Goal: Check status

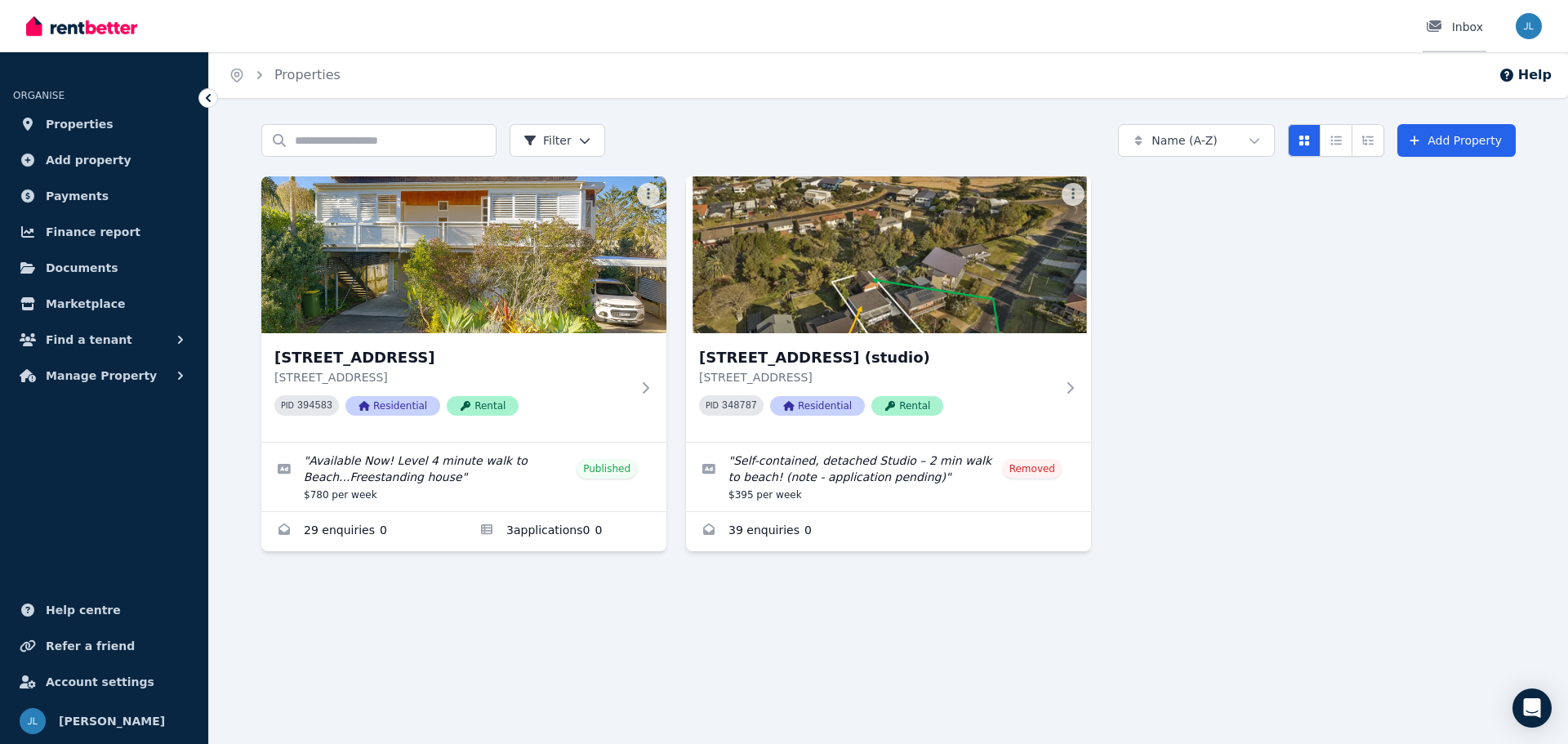
click at [1471, 29] on div "Inbox" at bounding box center [1454, 27] width 57 height 16
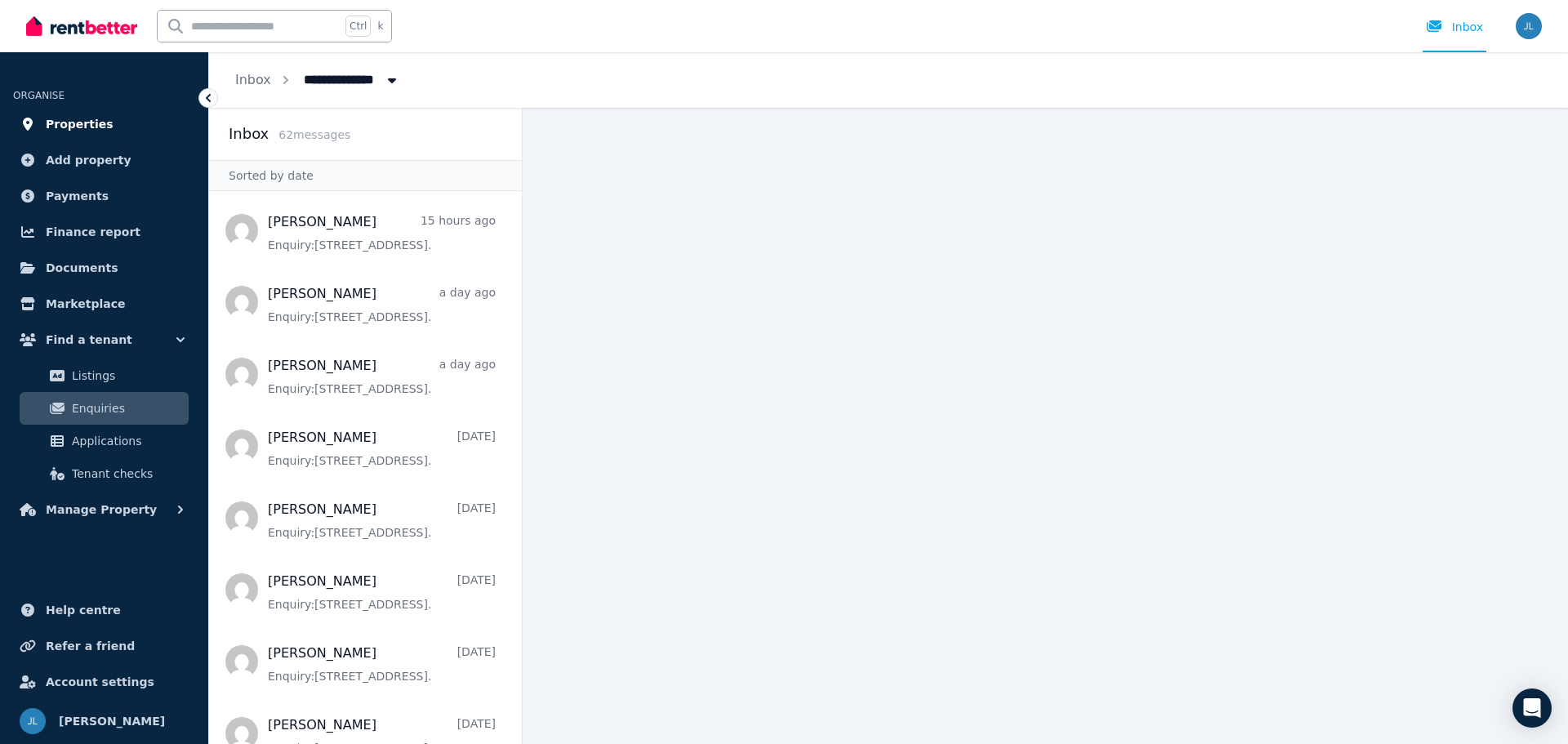
click at [81, 123] on span "Properties" at bounding box center [79, 123] width 68 height 20
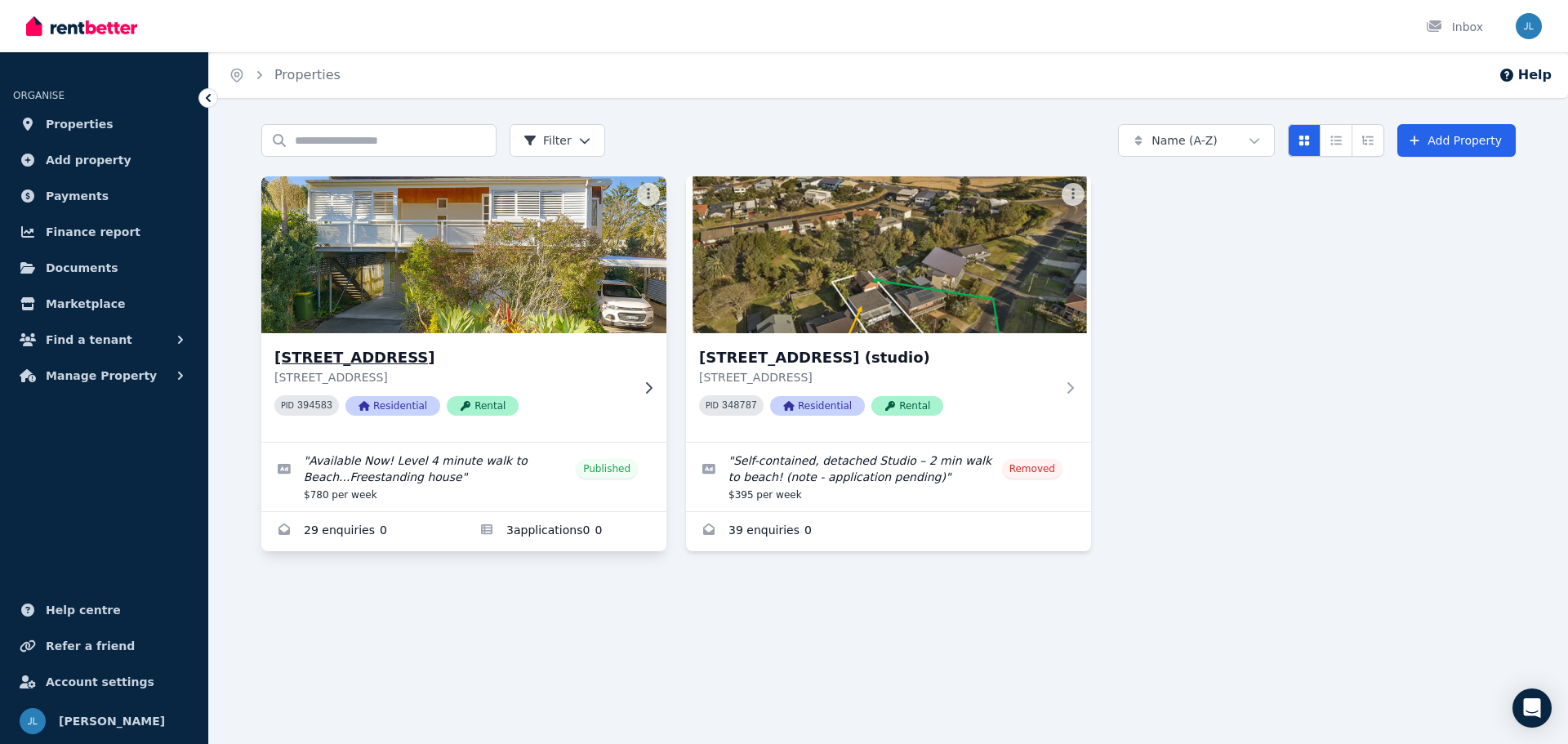
click at [467, 279] on img at bounding box center [464, 255] width 425 height 165
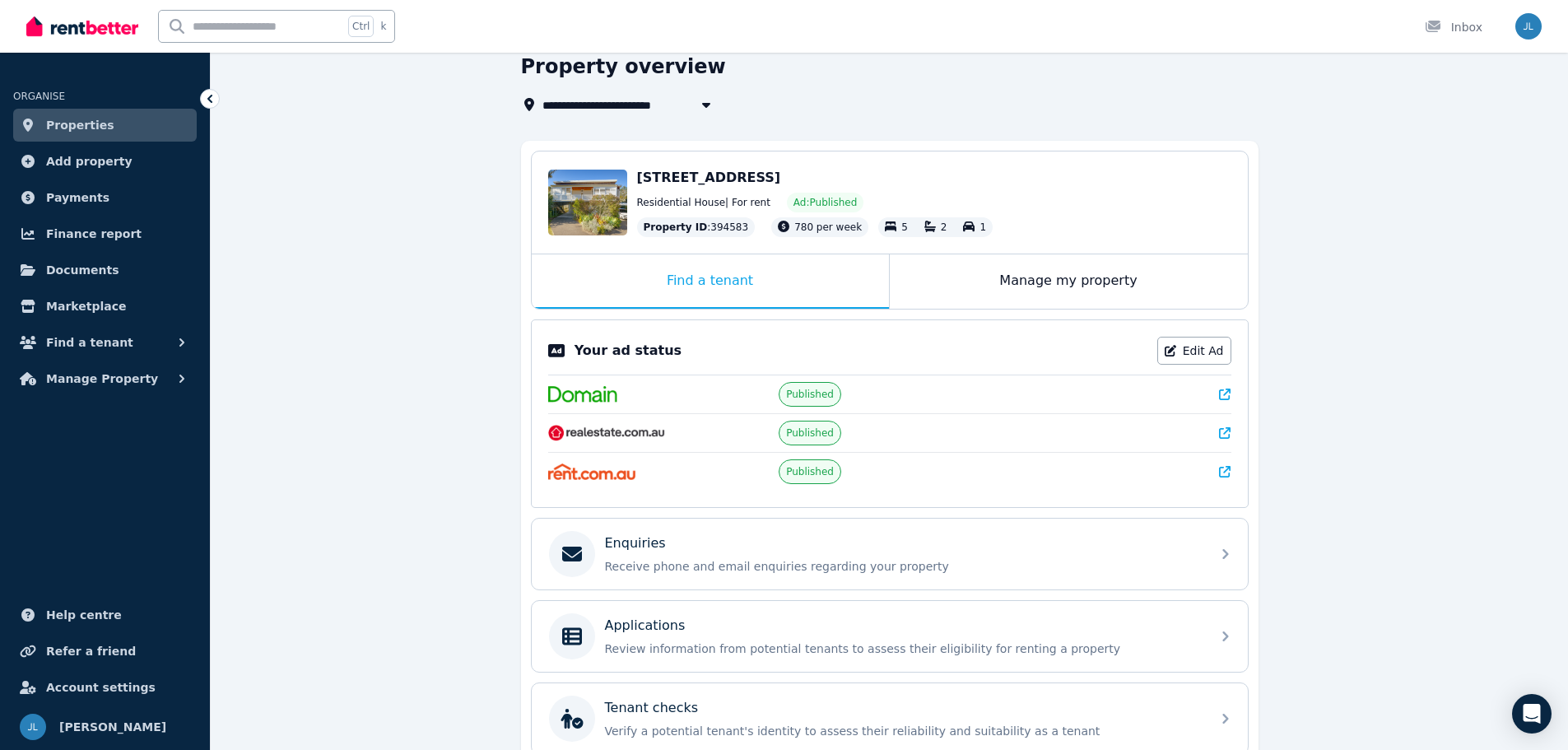
scroll to position [165, 0]
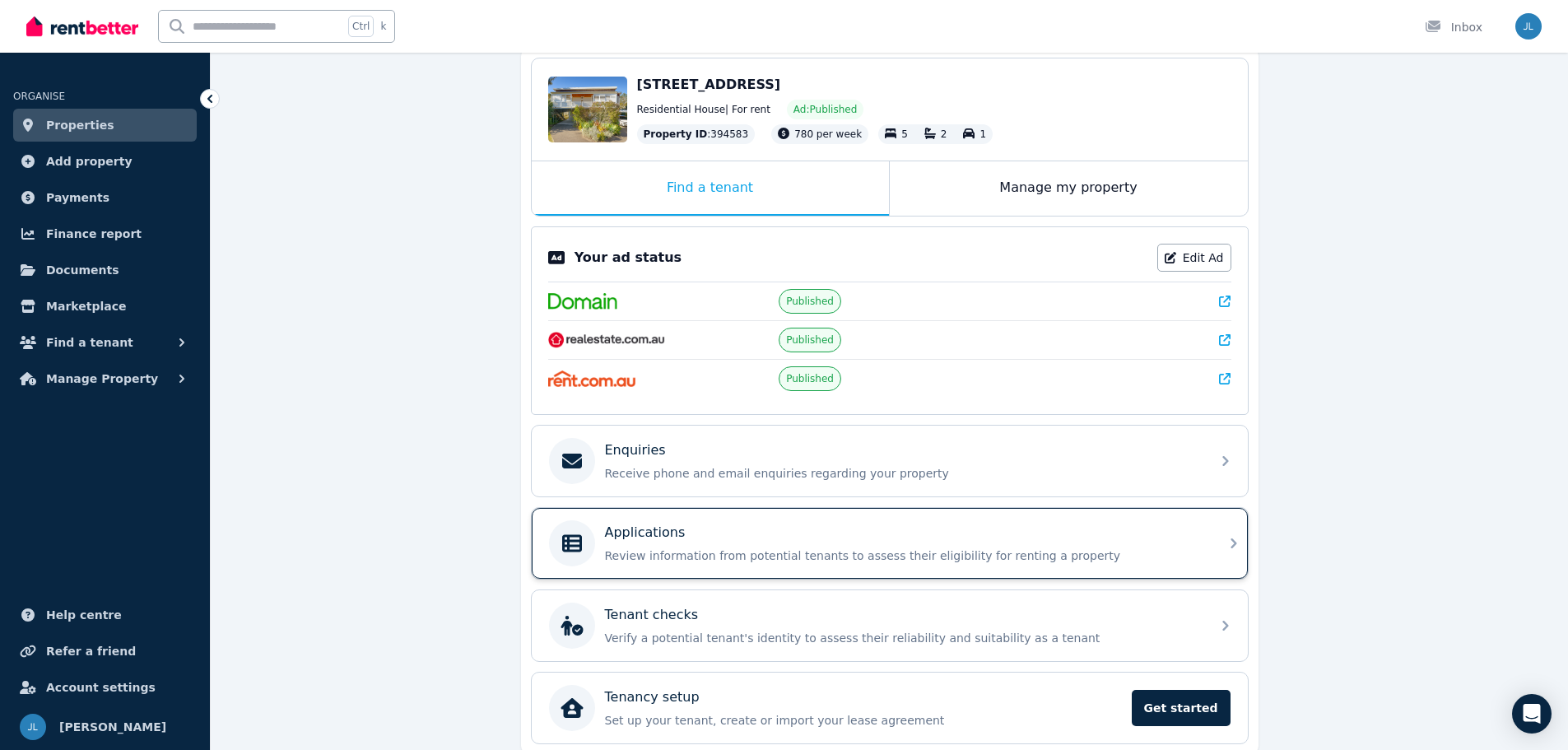
click at [638, 524] on p "Applications" at bounding box center [644, 532] width 80 height 20
